Goal: Task Accomplishment & Management: Use online tool/utility

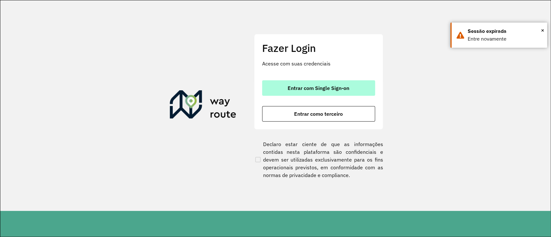
click at [337, 90] on span "Entrar com Single Sign-on" at bounding box center [318, 88] width 62 height 5
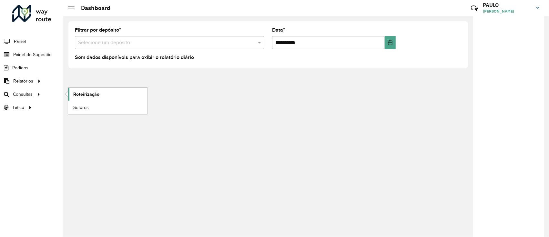
click at [78, 92] on span "Roteirização" at bounding box center [86, 94] width 26 height 7
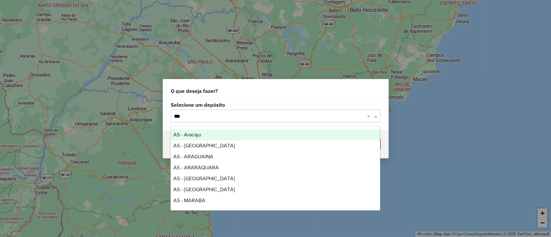
type input "****"
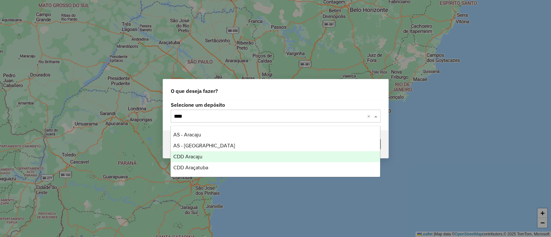
click at [207, 156] on div "CDD Aracaju" at bounding box center [275, 156] width 209 height 11
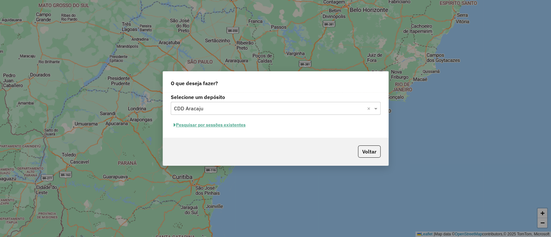
click at [210, 123] on button "Pesquisar por sessões existentes" at bounding box center [210, 125] width 78 height 10
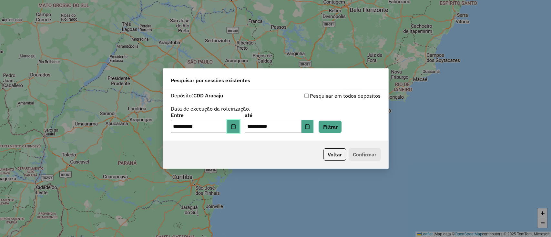
click at [236, 128] on icon "Choose Date" at bounding box center [233, 126] width 5 height 5
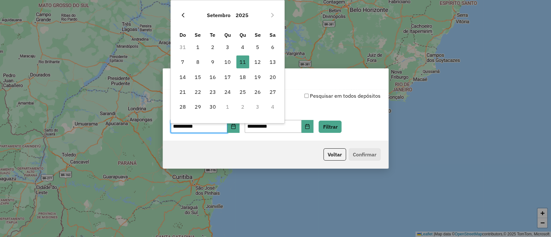
click at [181, 17] on icon "Previous Month" at bounding box center [182, 15] width 5 height 5
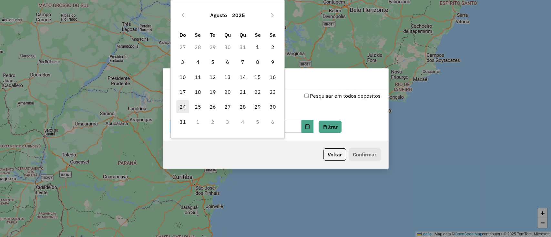
click at [186, 107] on span "24" at bounding box center [182, 106] width 13 height 13
type input "**********"
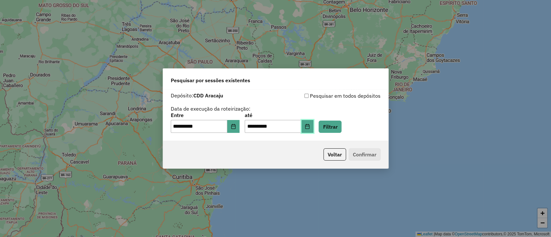
click at [314, 129] on button "Choose Date" at bounding box center [307, 126] width 12 height 13
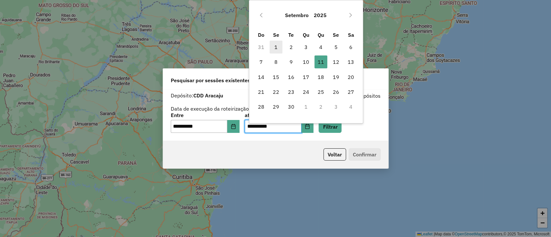
click at [278, 48] on span "1" at bounding box center [275, 47] width 13 height 13
type input "**********"
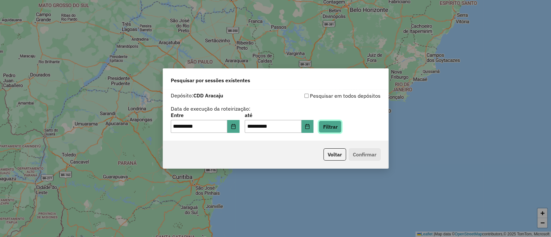
click at [341, 130] on button "Filtrar" at bounding box center [329, 127] width 23 height 12
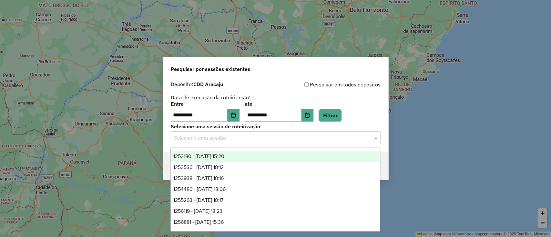
click at [216, 138] on input "text" at bounding box center [269, 138] width 190 height 8
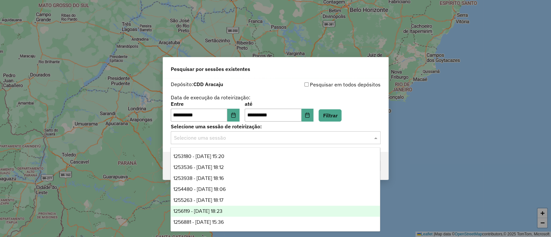
click at [222, 206] on div "1256119 - 30/08/2025 18:23" at bounding box center [275, 211] width 209 height 11
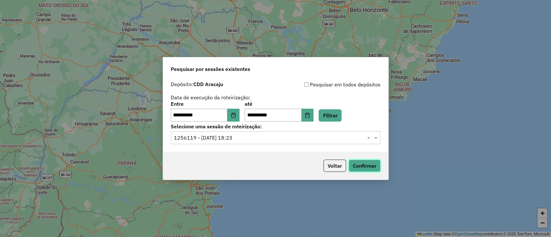
click at [371, 163] on button "Confirmar" at bounding box center [364, 166] width 32 height 12
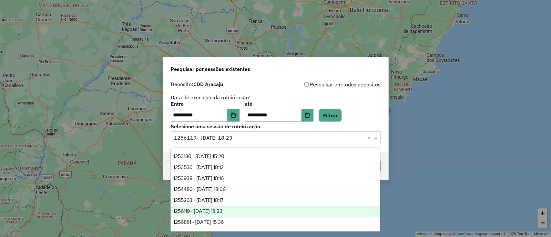
click at [245, 136] on input "text" at bounding box center [269, 138] width 190 height 8
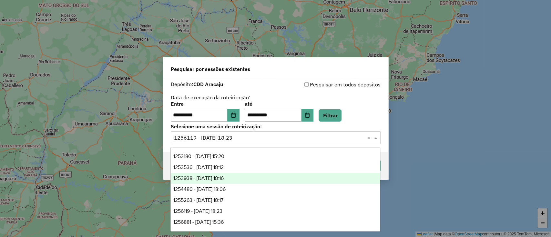
click at [218, 179] on span "1253938 - 27/08/2025 18:16" at bounding box center [198, 178] width 50 height 5
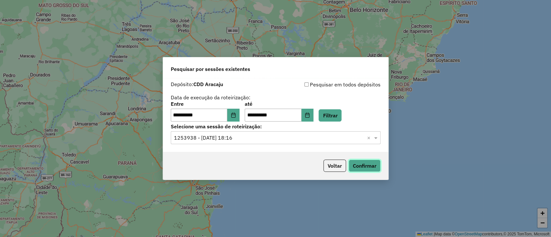
click at [377, 164] on button "Confirmar" at bounding box center [364, 166] width 32 height 12
click at [269, 135] on input "text" at bounding box center [269, 138] width 190 height 8
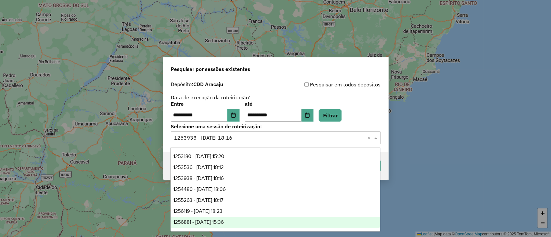
click at [237, 219] on div "1256881 - 01/09/2025 15:36" at bounding box center [275, 222] width 209 height 11
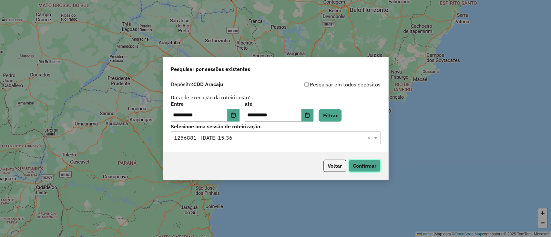
click at [373, 163] on button "Confirmar" at bounding box center [364, 166] width 32 height 12
click at [274, 136] on input "text" at bounding box center [269, 138] width 190 height 8
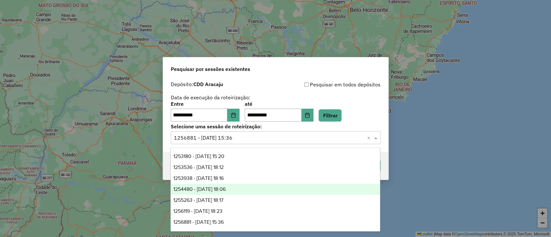
click at [226, 191] on span "1254480 - 28/08/2025 18:06" at bounding box center [199, 188] width 52 height 5
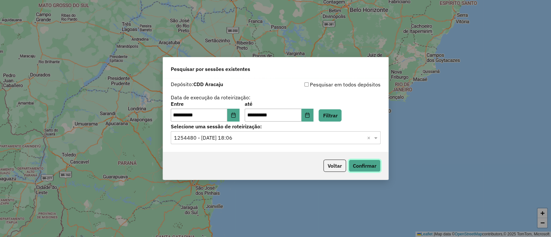
click at [363, 167] on button "Confirmar" at bounding box center [364, 166] width 32 height 12
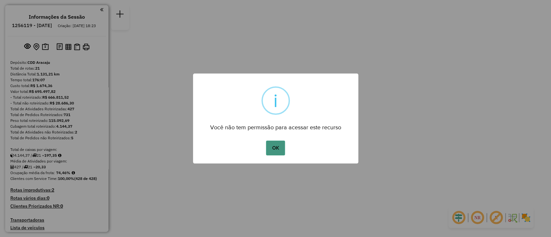
click at [276, 146] on button "OK" at bounding box center [275, 148] width 19 height 15
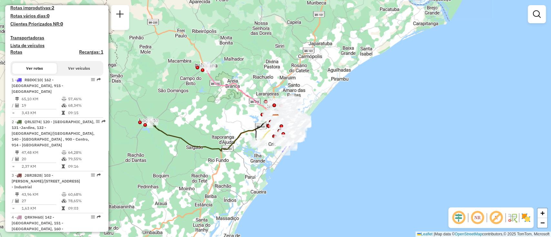
scroll to position [183, 0]
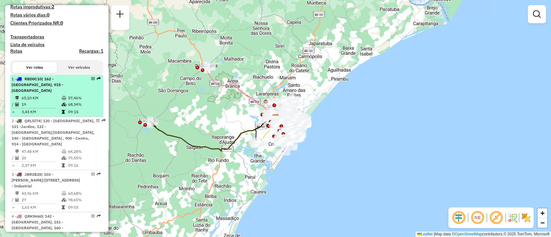
click at [47, 88] on div "1 - RBD0C10 | 162 - Aruanda, 915 - São Conrado" at bounding box center [46, 84] width 68 height 17
select select "**********"
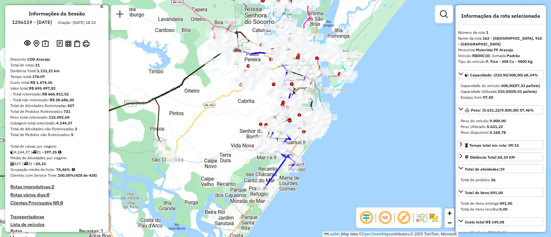
scroll to position [0, 0]
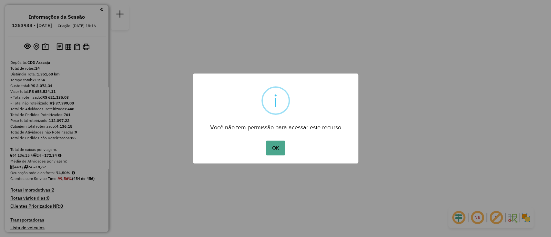
scroll to position [7, 0]
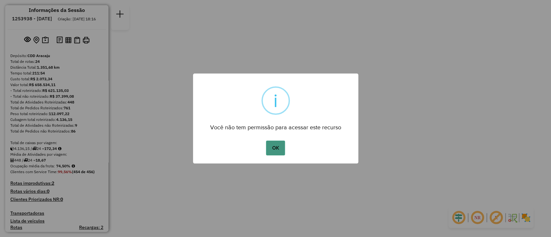
click at [271, 155] on button "OK" at bounding box center [275, 148] width 19 height 15
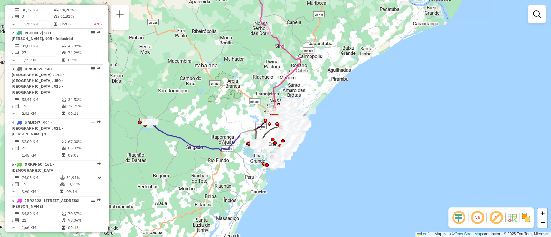
scroll to position [274, 0]
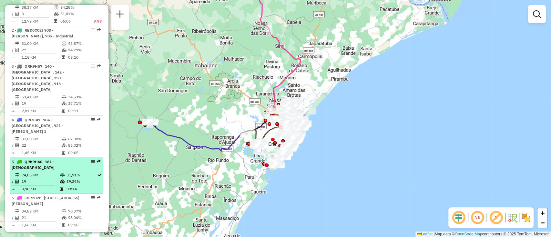
click at [46, 159] on span "| 161 - [DEMOGRAPHIC_DATA]" at bounding box center [33, 164] width 43 height 11
select select "**********"
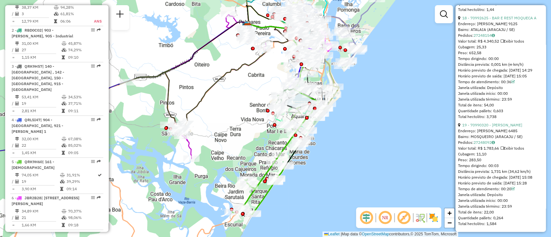
scroll to position [2299, 0]
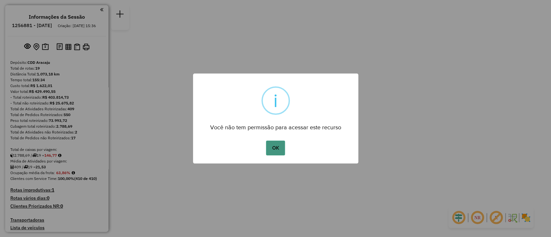
click at [279, 147] on button "OK" at bounding box center [275, 148] width 19 height 15
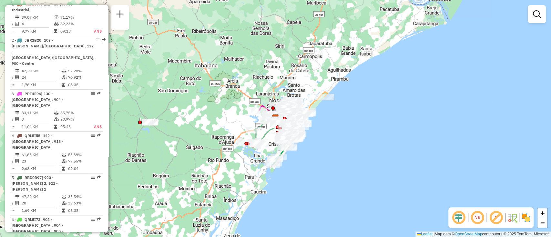
scroll to position [258, 0]
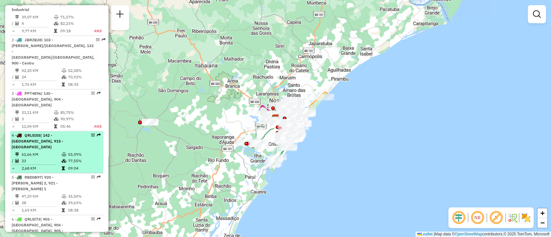
click at [55, 133] on div "4 - QRL5I55 | 142 - [GEOGRAPHIC_DATA], 915 - [GEOGRAPHIC_DATA]" at bounding box center [46, 141] width 68 height 17
select select "**********"
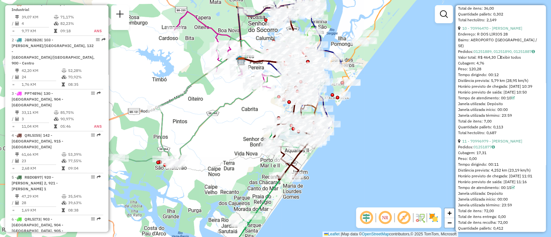
scroll to position [1385, 0]
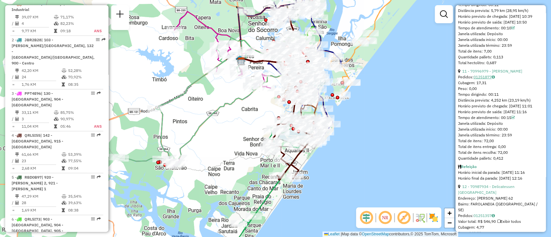
click at [494, 79] on icon at bounding box center [492, 77] width 3 height 4
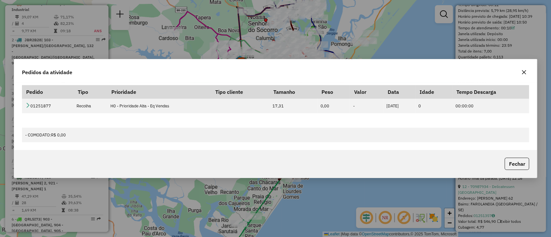
click at [523, 75] on button "button" at bounding box center [523, 72] width 10 height 10
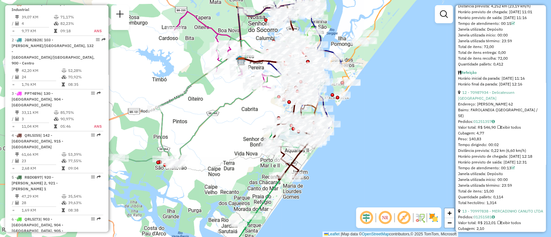
scroll to position [1479, 0]
drag, startPoint x: 502, startPoint y: 34, endPoint x: 457, endPoint y: 35, distance: 45.8
click at [457, 35] on div "**********" at bounding box center [500, 118] width 90 height 227
copy div "Pedidos: 01251877"
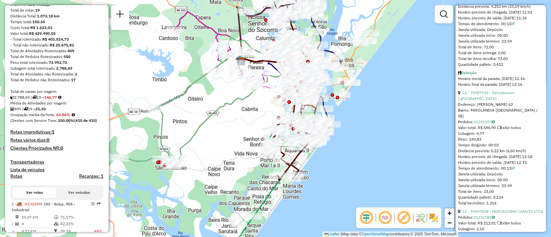
scroll to position [0, 0]
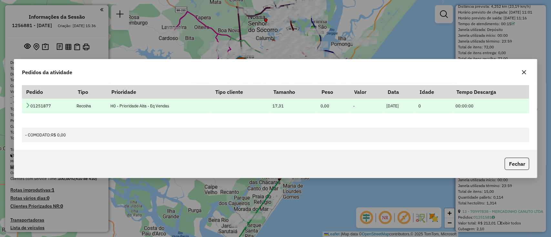
click at [27, 104] on icon at bounding box center [27, 105] width 5 height 5
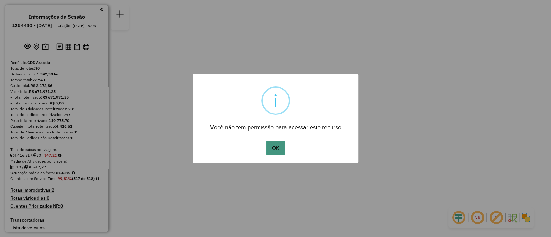
click at [276, 152] on button "OK" at bounding box center [275, 148] width 19 height 15
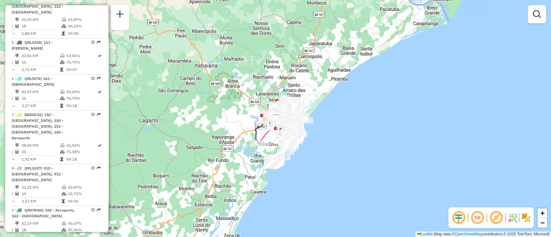
scroll to position [378, 0]
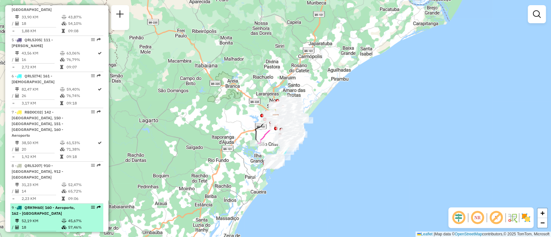
click at [44, 205] on div "9 - QRK9H60 | 160 - Aeroporto, 162 - [GEOGRAPHIC_DATA]" at bounding box center [46, 211] width 68 height 12
select select "**********"
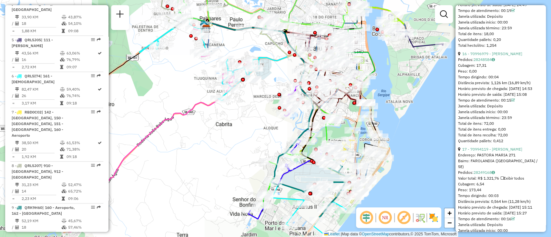
scroll to position [1993, 0]
click at [494, 61] on icon at bounding box center [492, 59] width 3 height 4
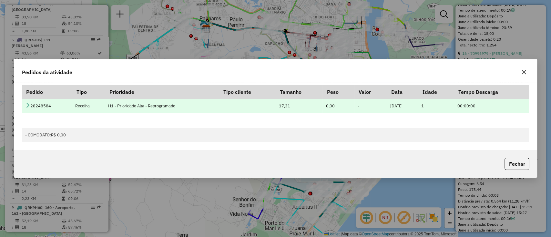
click at [28, 105] on icon at bounding box center [27, 105] width 5 height 5
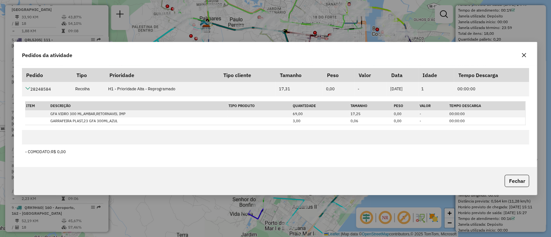
click at [525, 55] on icon "button" at bounding box center [523, 55] width 5 height 5
